Goal: Task Accomplishment & Management: Manage account settings

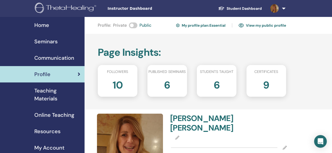
click at [51, 42] on span "Seminars" at bounding box center [45, 41] width 23 height 8
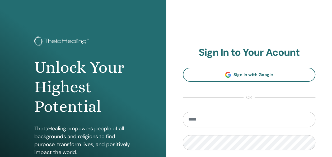
scroll to position [97, 0]
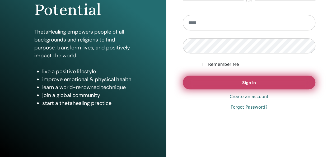
type input "**********"
click at [262, 78] on button "Sign In" at bounding box center [249, 82] width 133 height 14
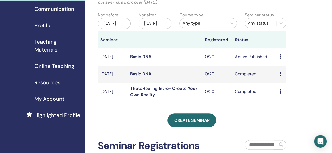
scroll to position [53, 0]
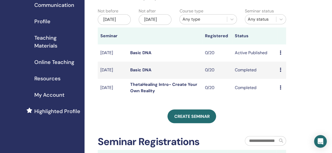
click at [144, 55] on link "Basic DNA" at bounding box center [140, 53] width 21 height 6
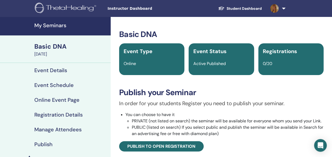
click at [298, 148] on div "In order for your students Register you need to publish your seminar. You can c…" at bounding box center [221, 125] width 212 height 52
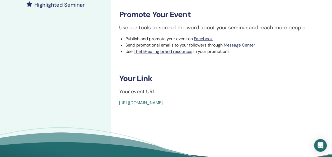
scroll to position [158, 0]
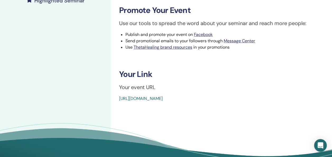
drag, startPoint x: 241, startPoint y: 97, endPoint x: 118, endPoint y: 101, distance: 123.3
copy link "https://www.thetahealing.com/seminar-377815-details.html"
